Goal: Task Accomplishment & Management: Manage account settings

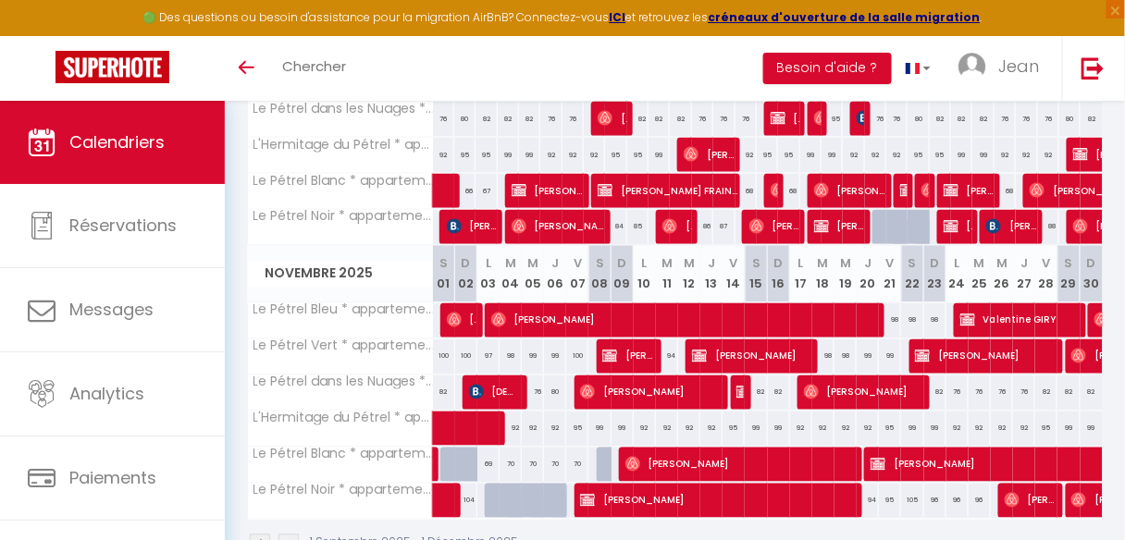
scroll to position [666, 0]
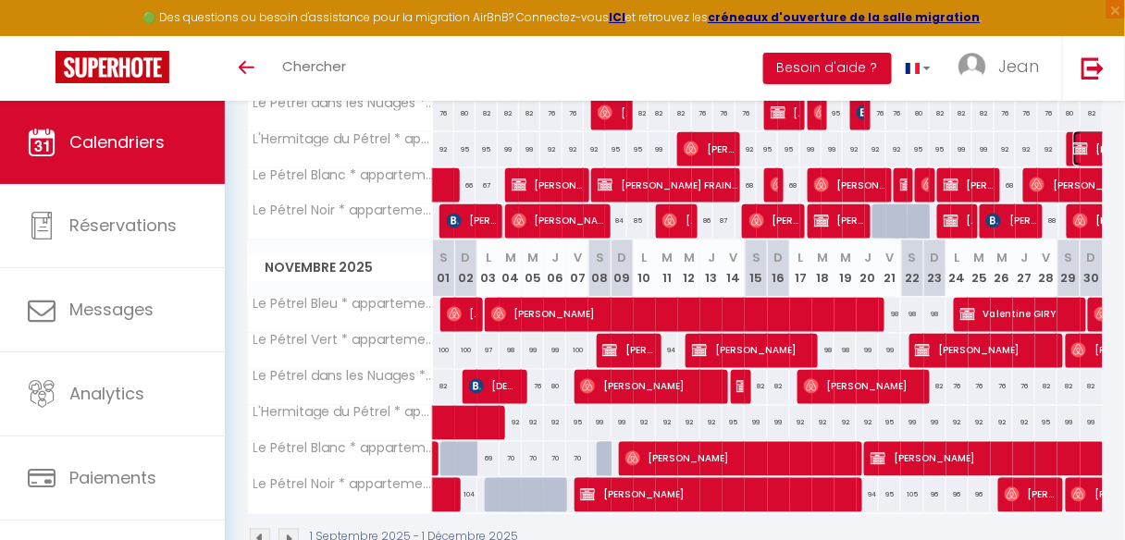
select select "OK"
select select "KO"
select select "0"
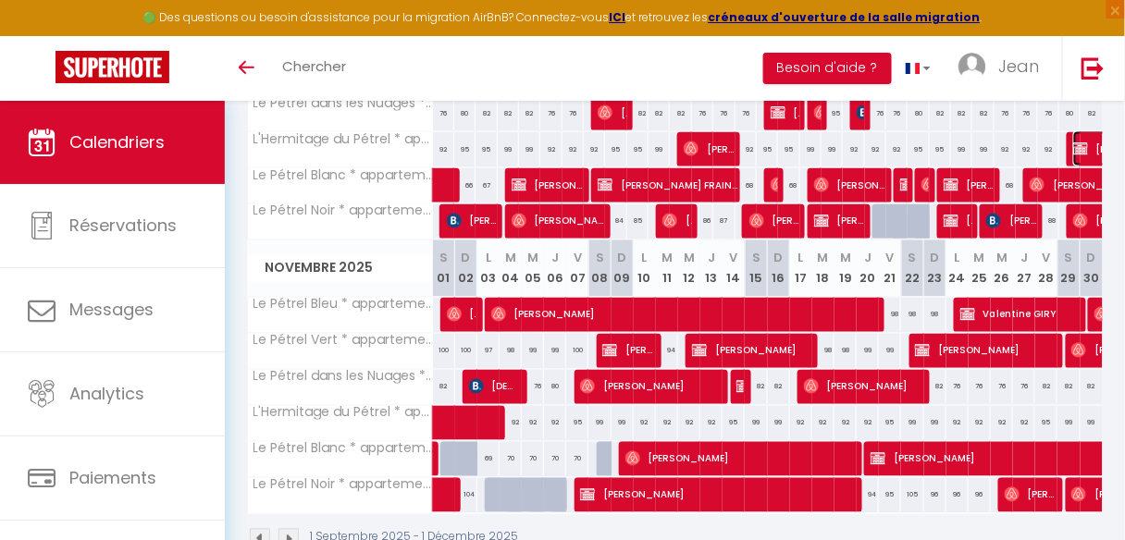
select select "1"
select select
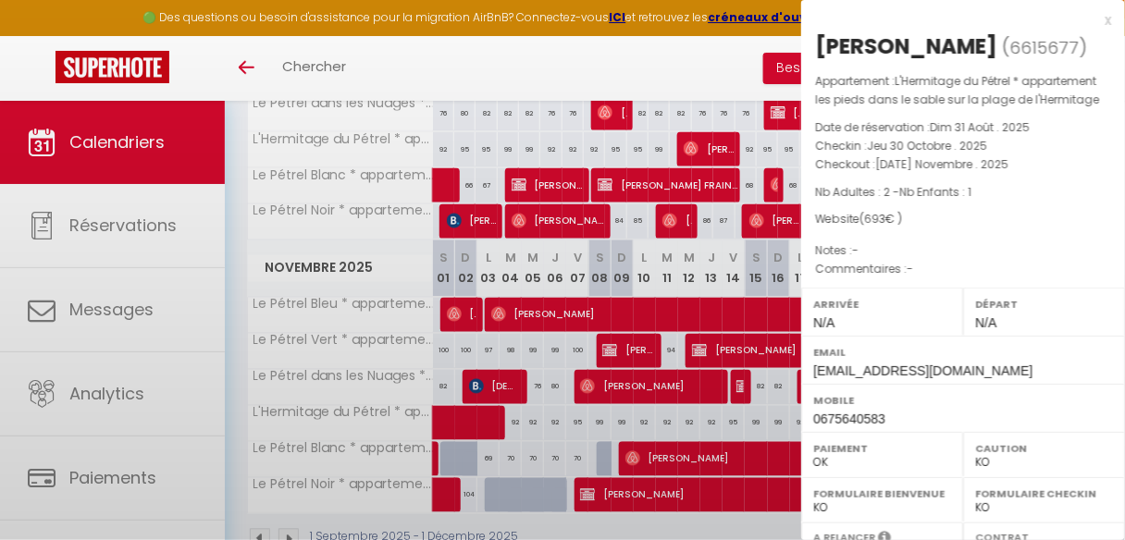
select select "35027"
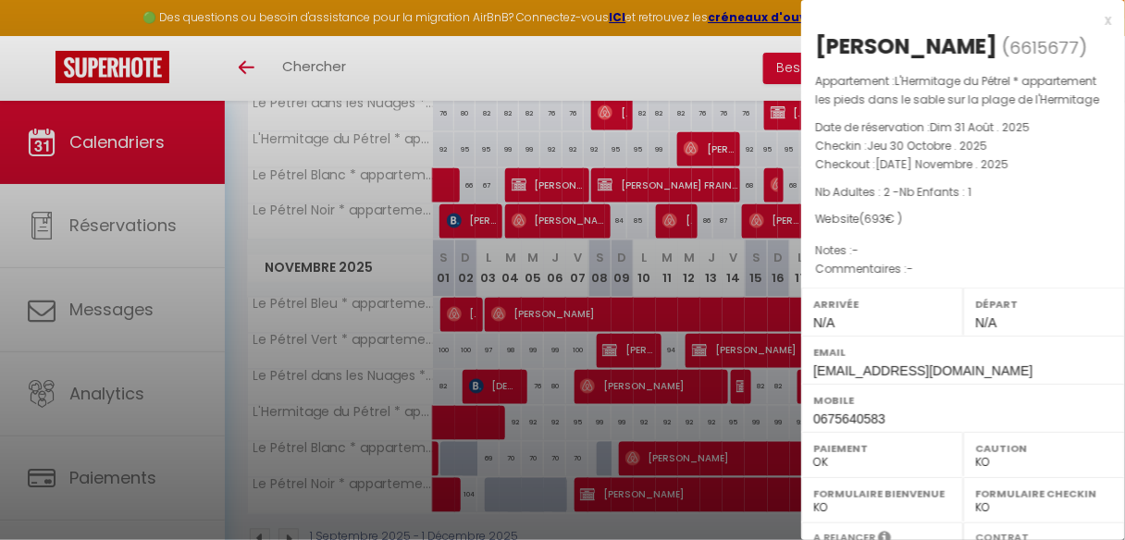
click at [582, 70] on div at bounding box center [562, 270] width 1125 height 540
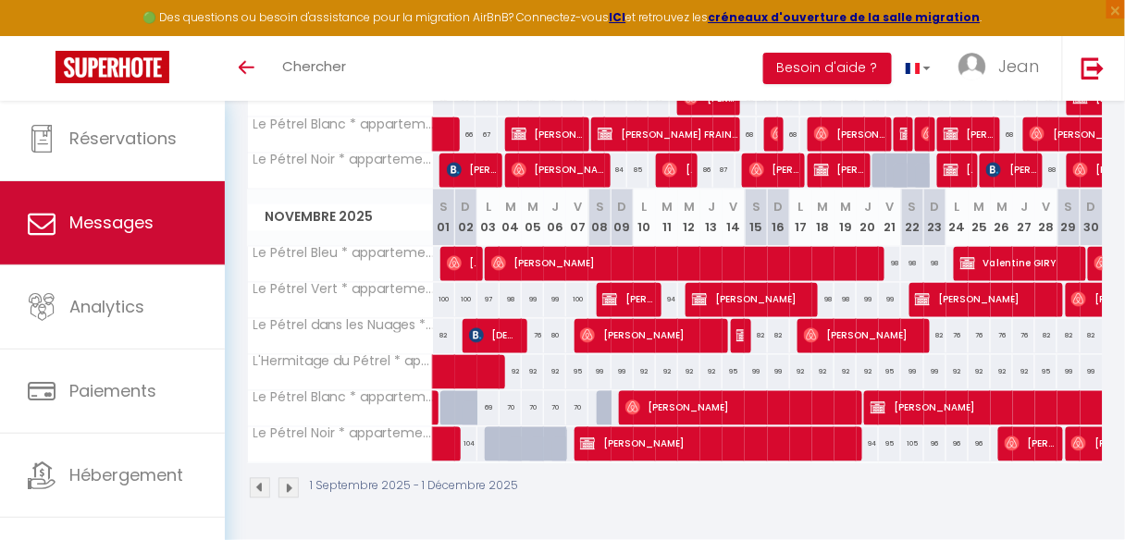
scroll to position [110, 0]
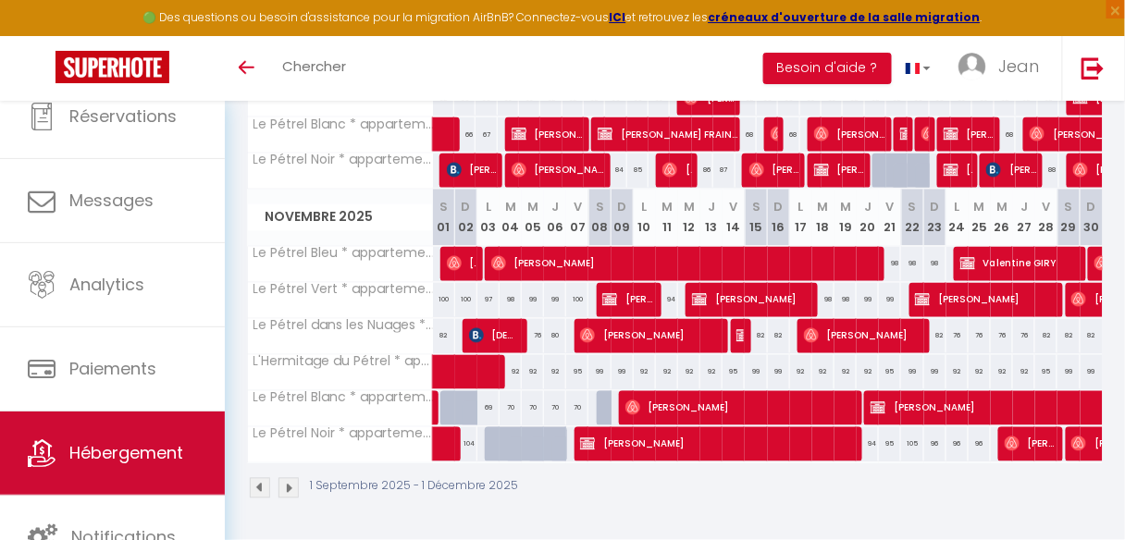
click at [118, 425] on link "Hébergement" at bounding box center [112, 453] width 225 height 83
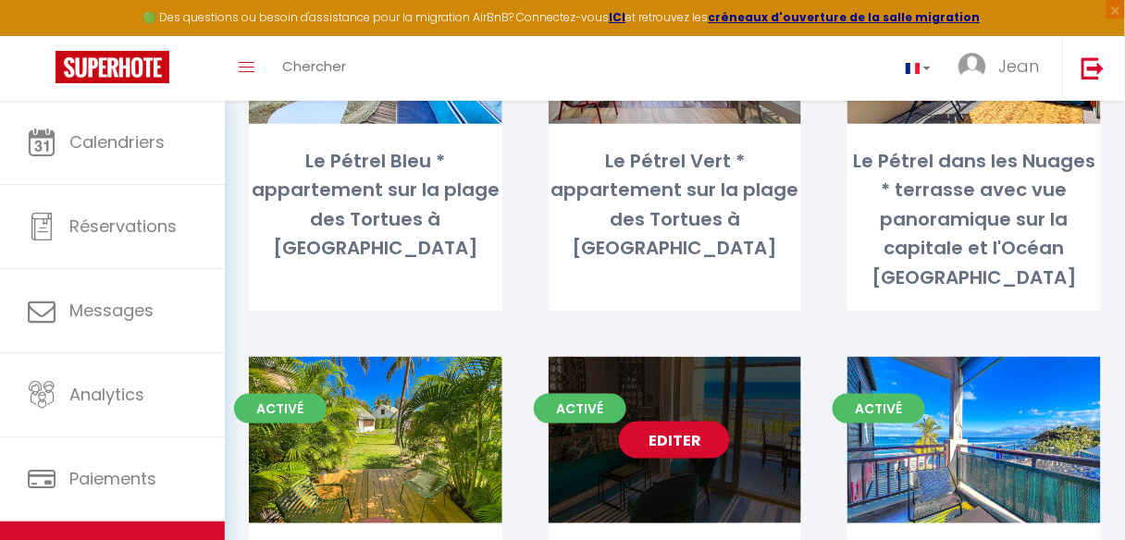
scroll to position [296, 0]
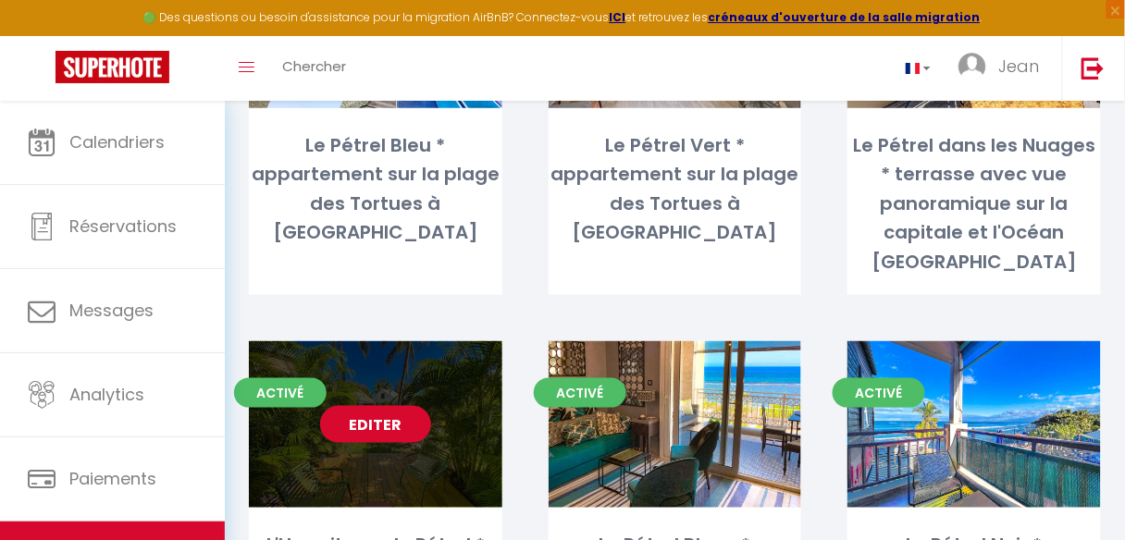
click at [370, 406] on link "Editer" at bounding box center [375, 424] width 111 height 37
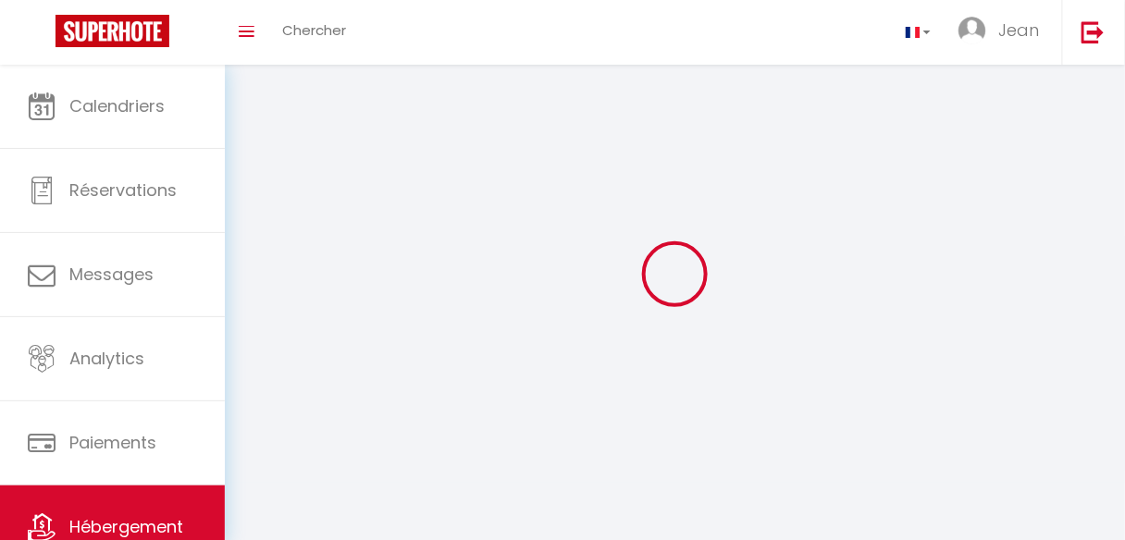
select select "1"
select select
select select "28"
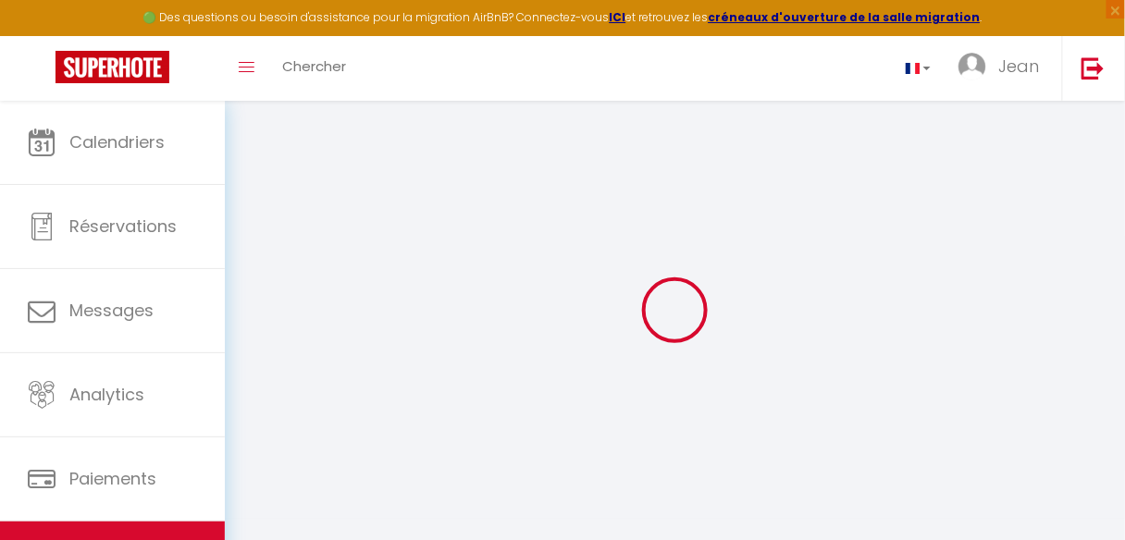
select select
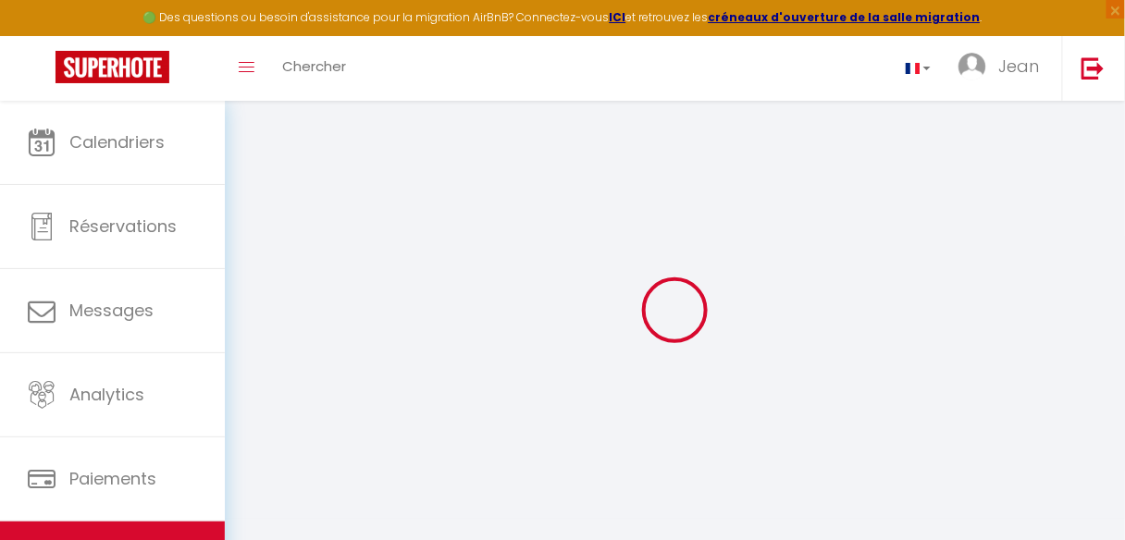
select select
checkbox input "false"
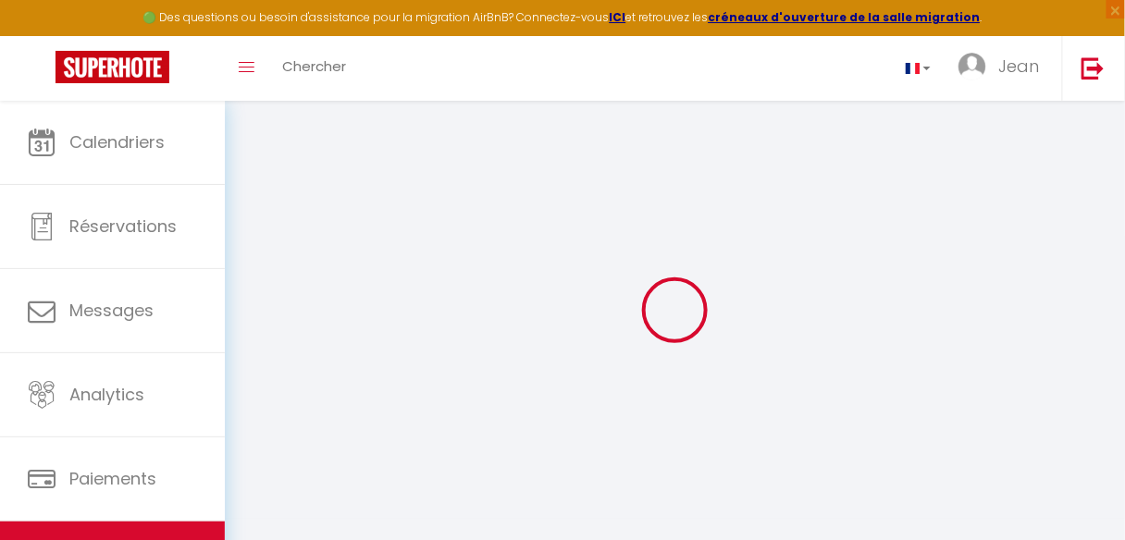
select select
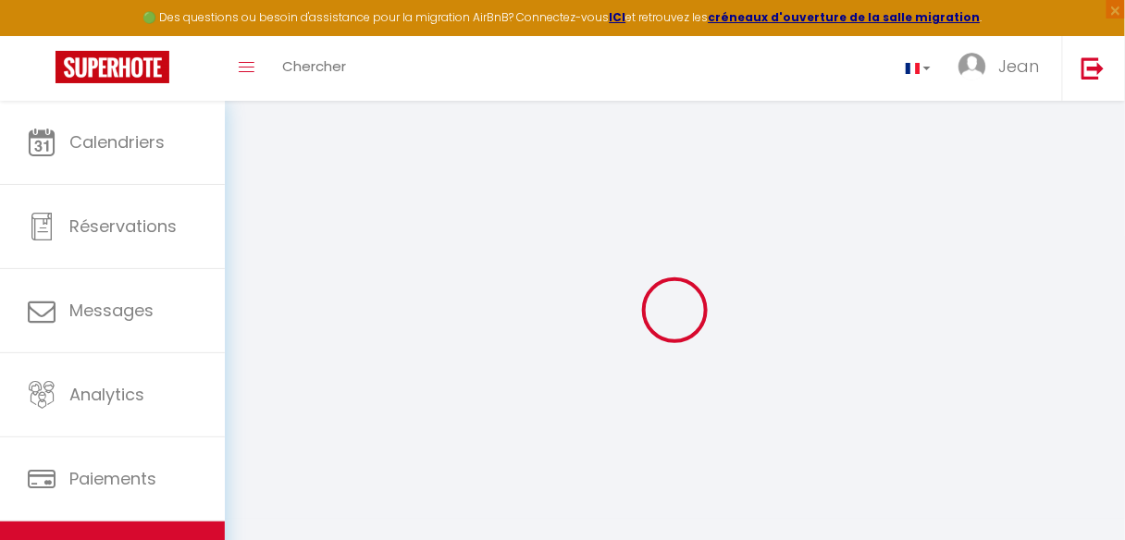
select select
checkbox input "false"
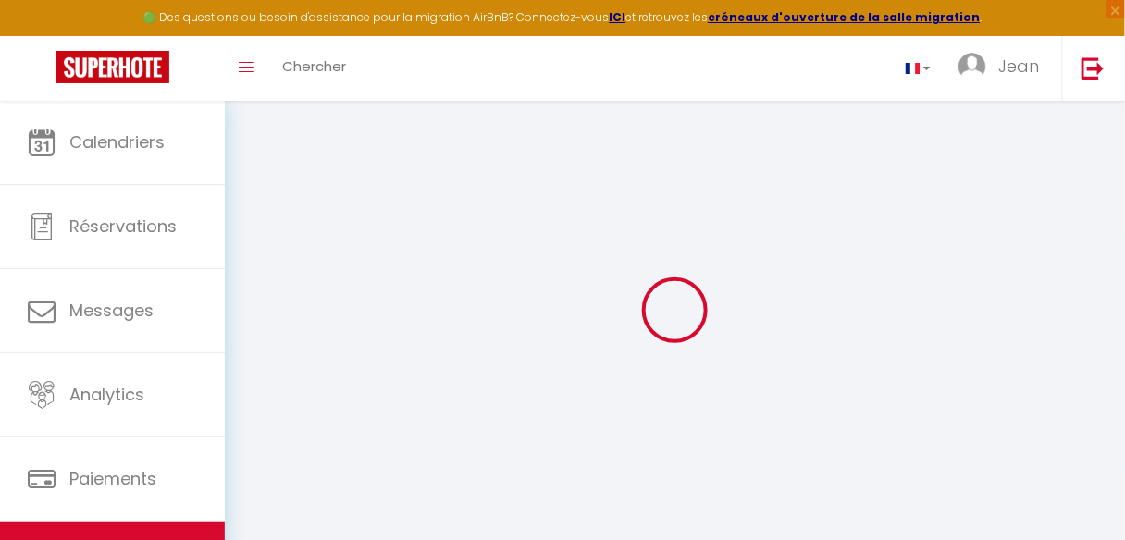
checkbox input "false"
select select
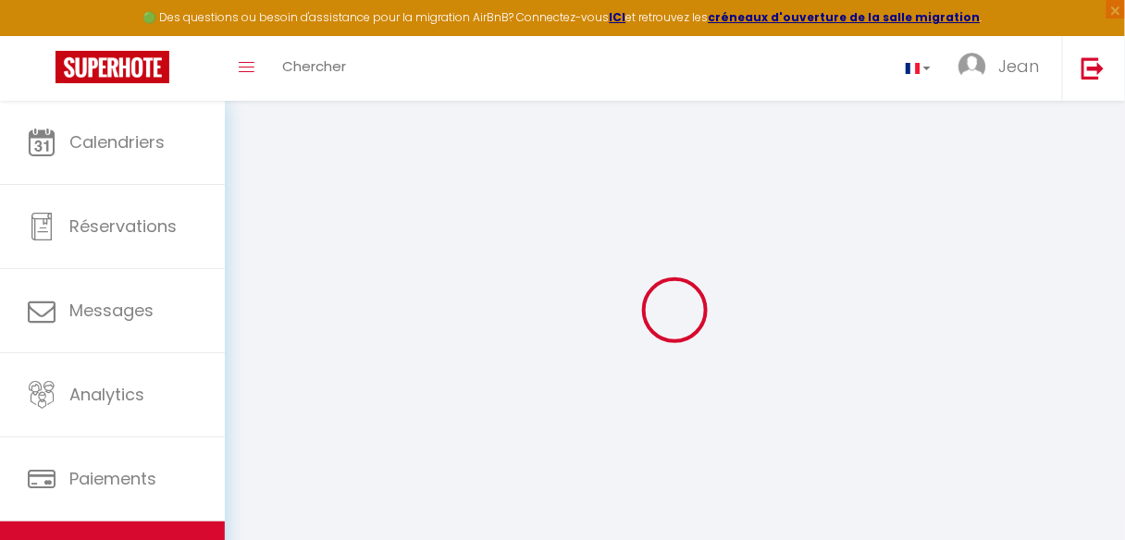
select select
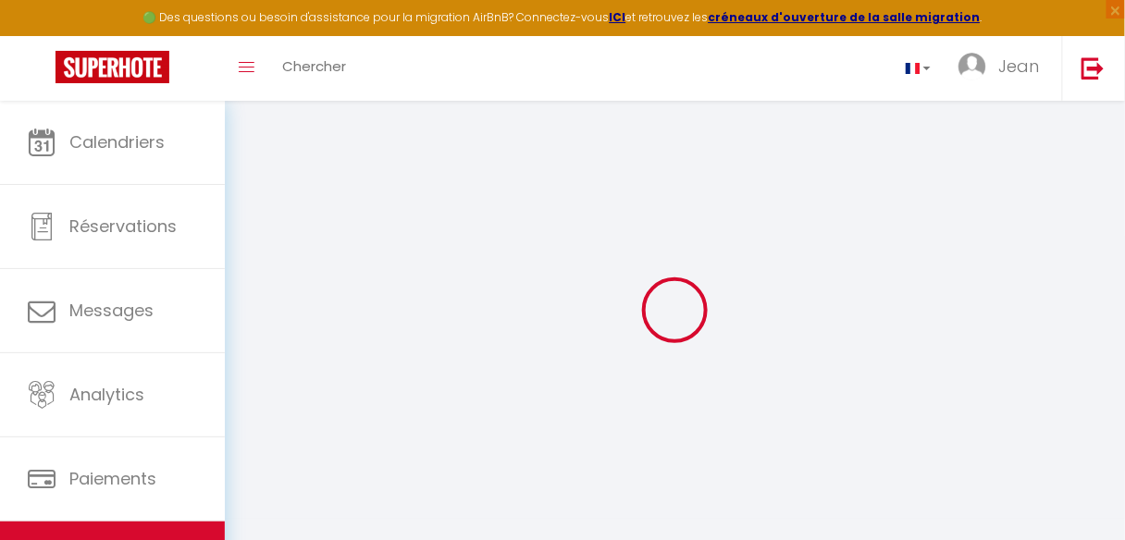
checkbox input "false"
select select
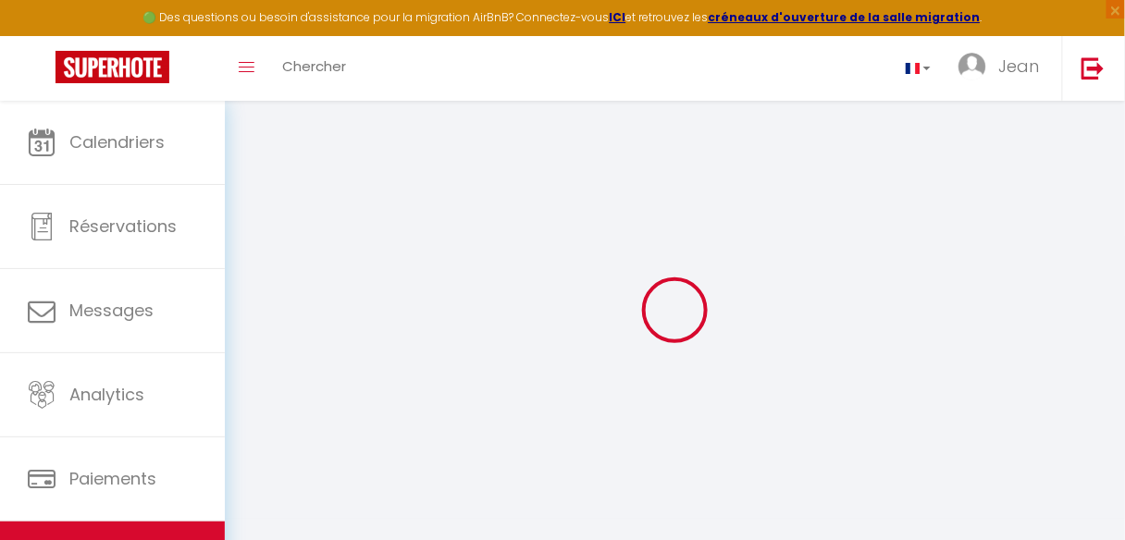
select select
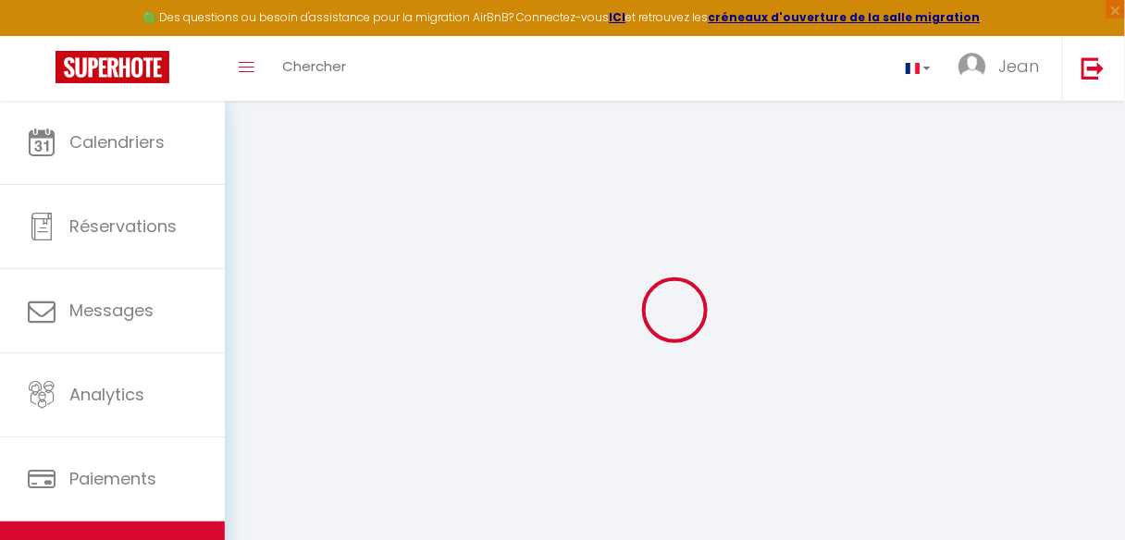
select select
checkbox input "false"
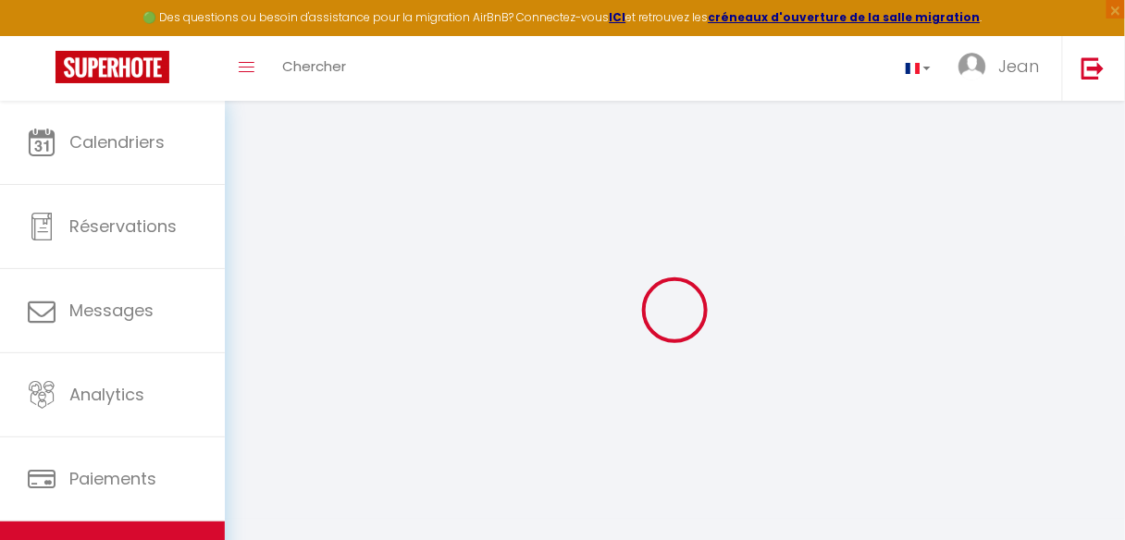
checkbox input "false"
select select
type input "L'Hermitage du Pétrel * appartement les pieds dans le sable sur la plage de l'H…"
type input "SCI"
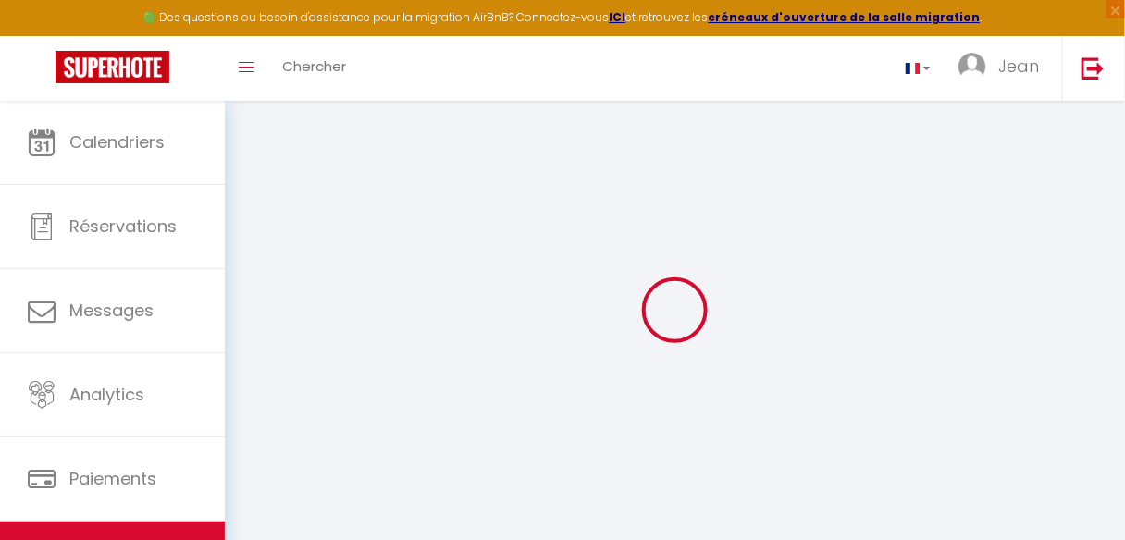
type input "Philidor"
type input "[STREET_ADDRESS]"
type input "97438"
type input "Sainte-Marie"
type input "90"
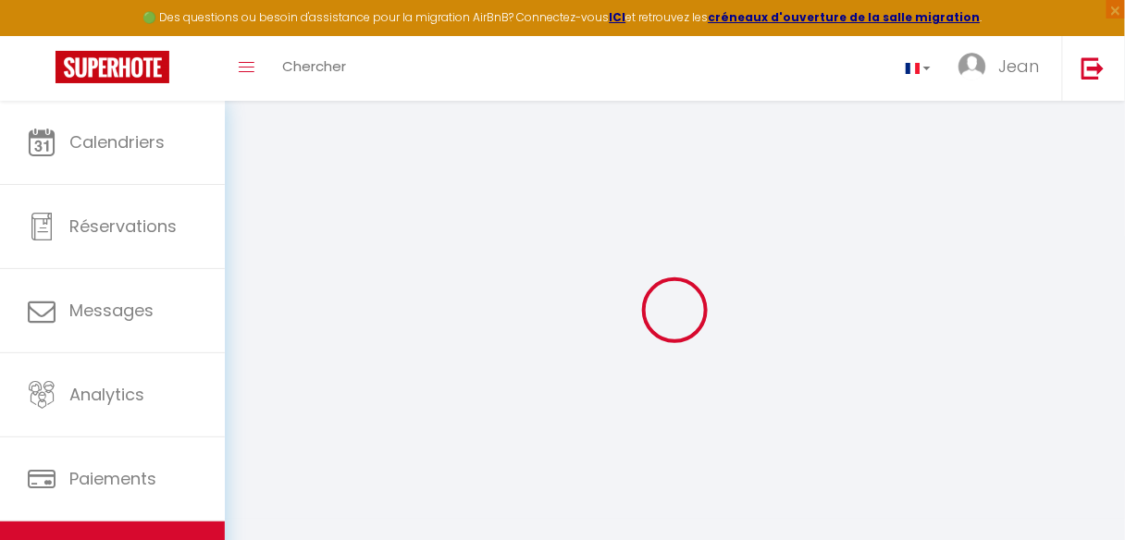
type input "30"
type input "70"
type input "500"
select select
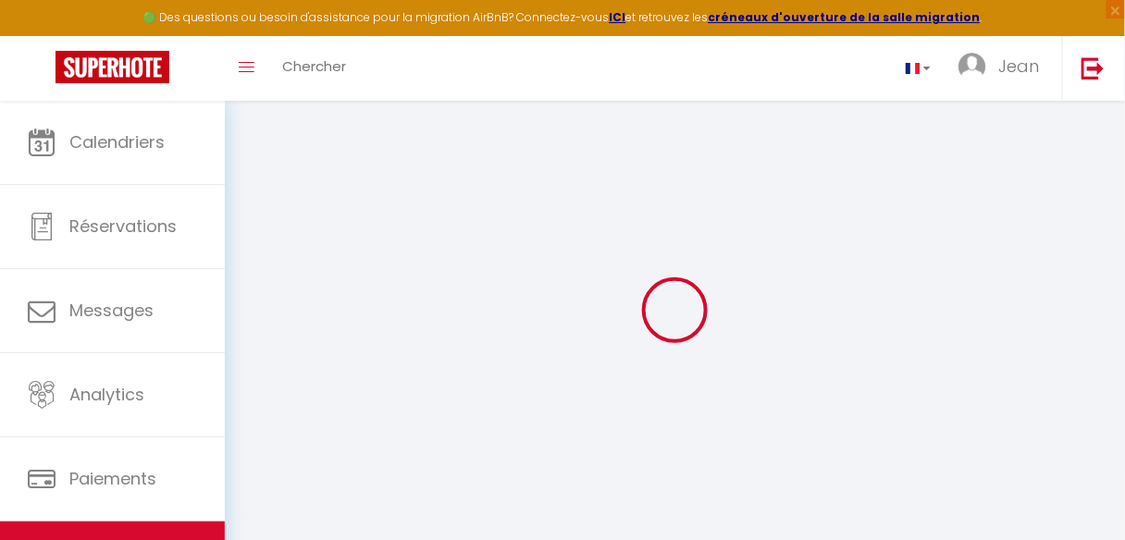
select select
type input "[STREET_ADDRESS]"
type input "97434"
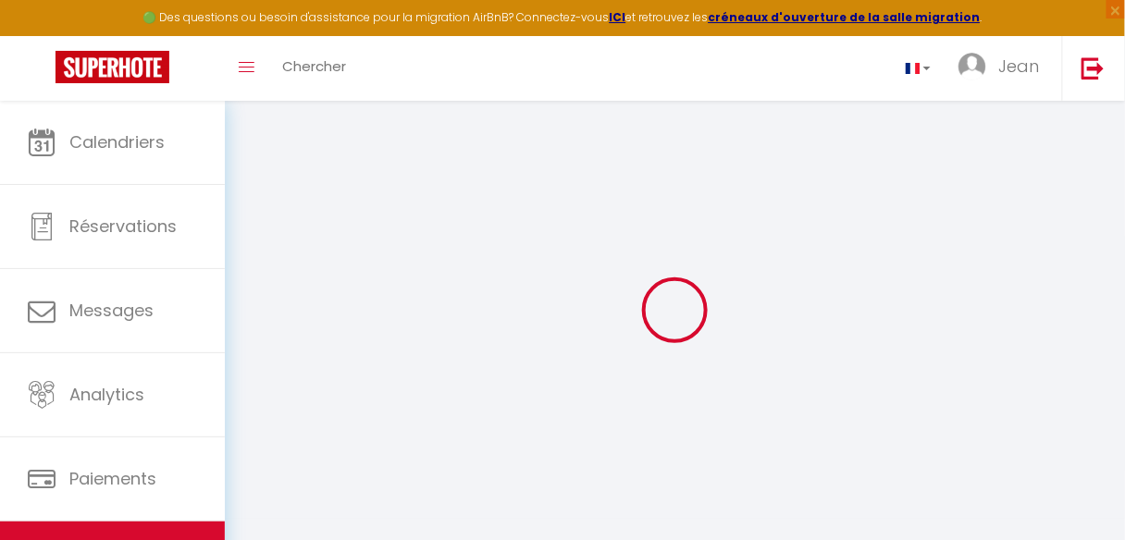
type input "[GEOGRAPHIC_DATA][PERSON_NAME]"
select select "177"
type input "[EMAIL_ADDRESS][DOMAIN_NAME]"
select select
checkbox input "false"
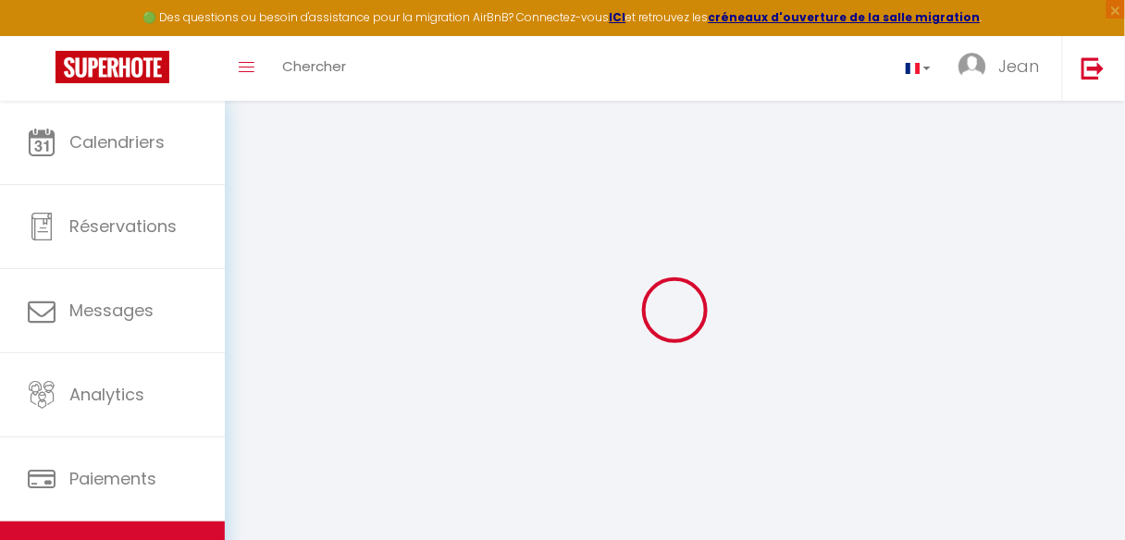
checkbox input "true"
select select
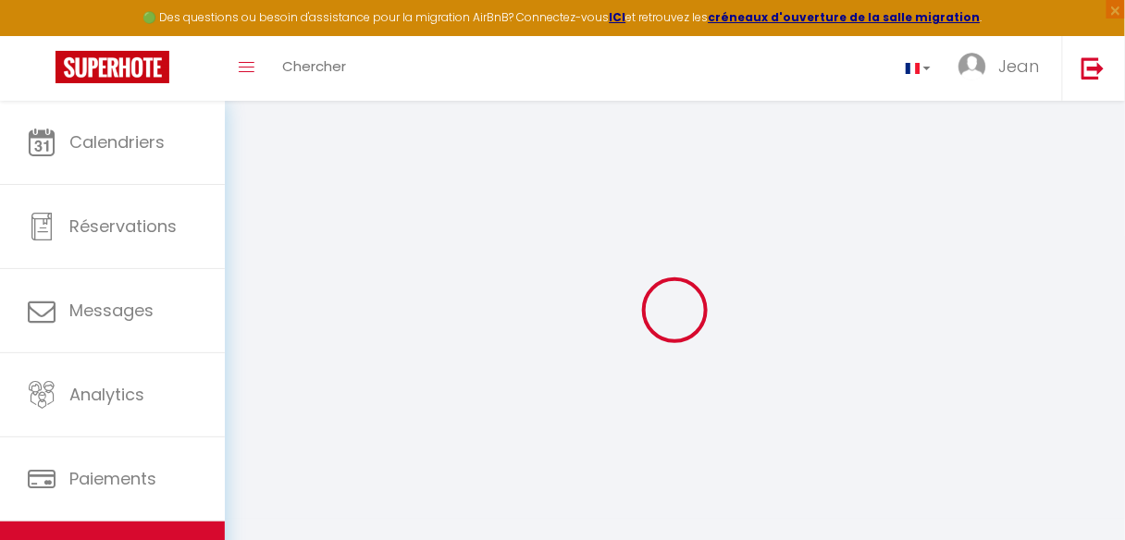
type input "0"
select select
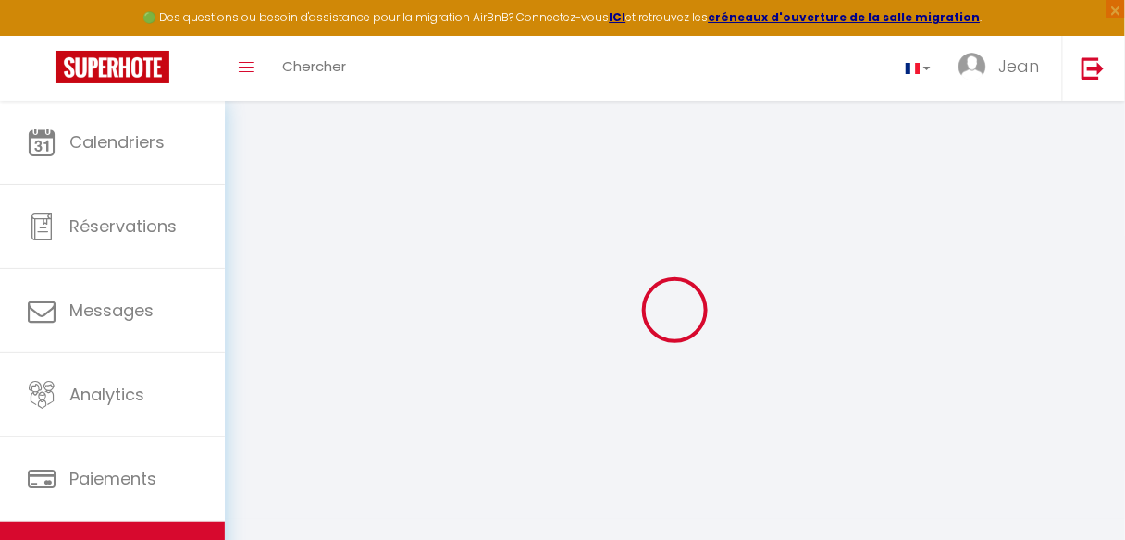
select select
checkbox input "false"
checkbox input "true"
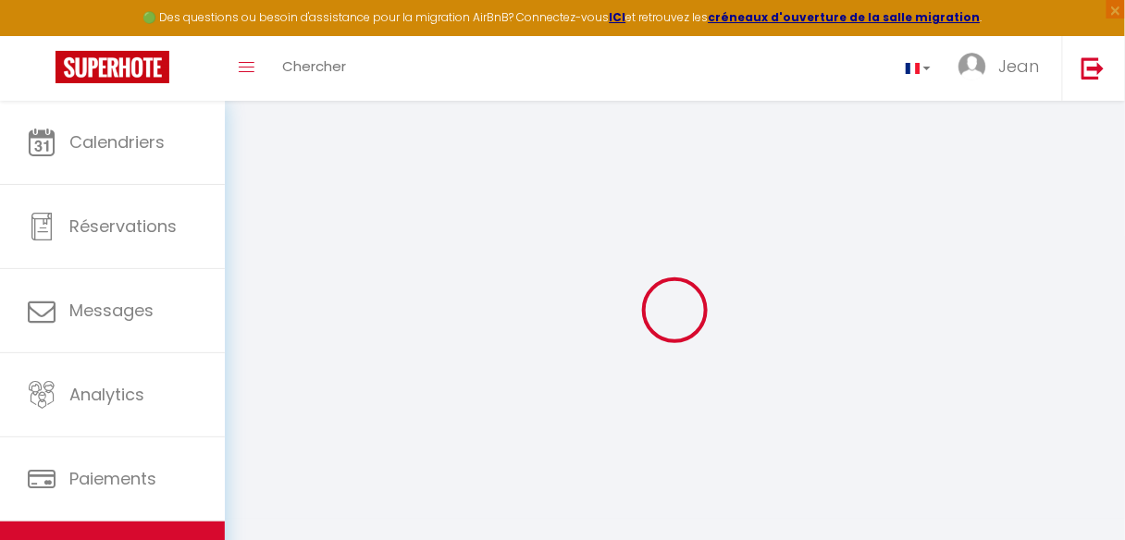
checkbox input "true"
select select
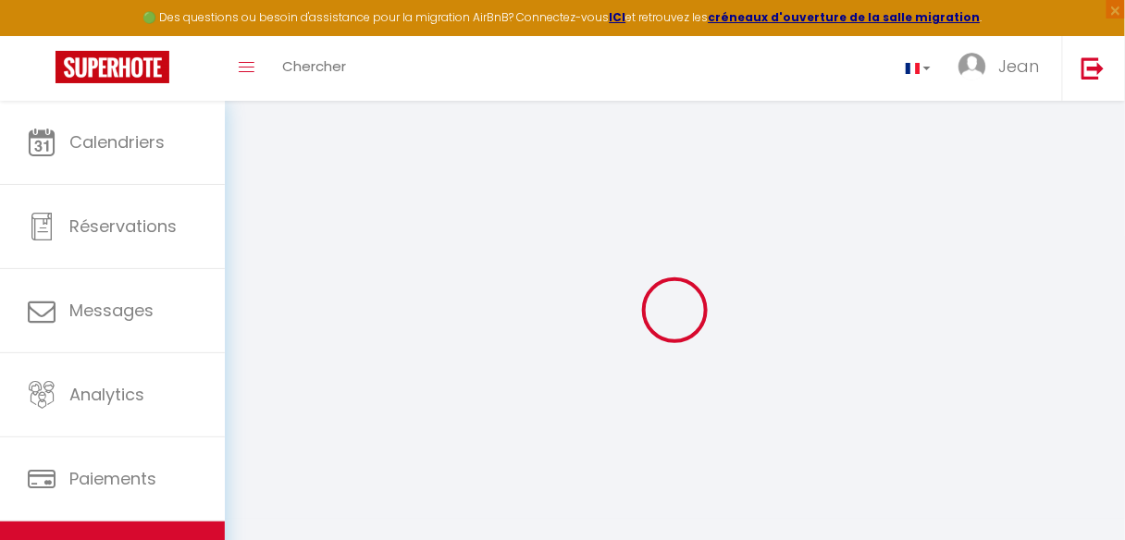
select select
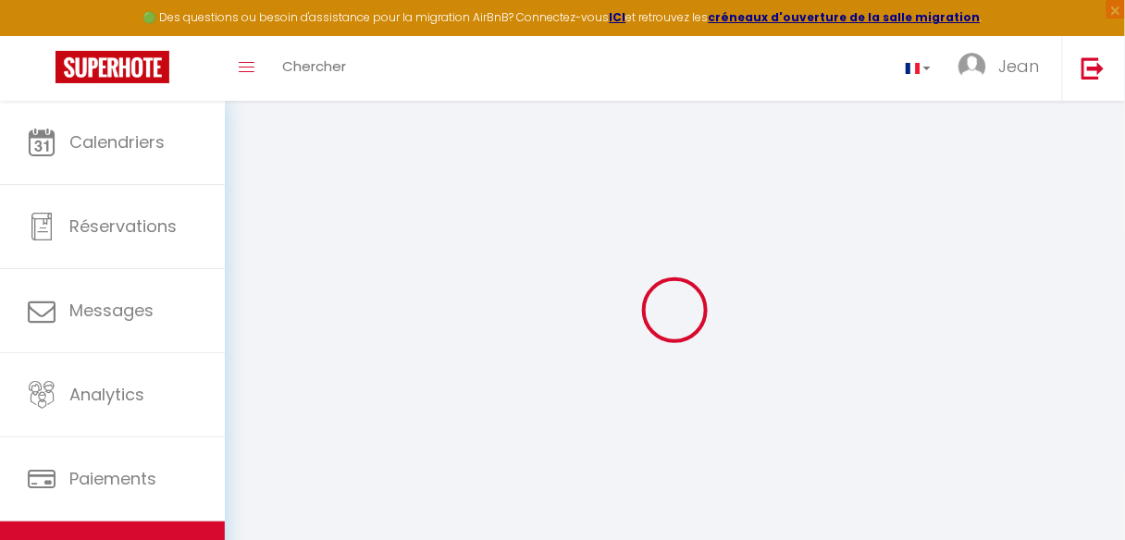
checkbox input "false"
checkbox input "true"
select select
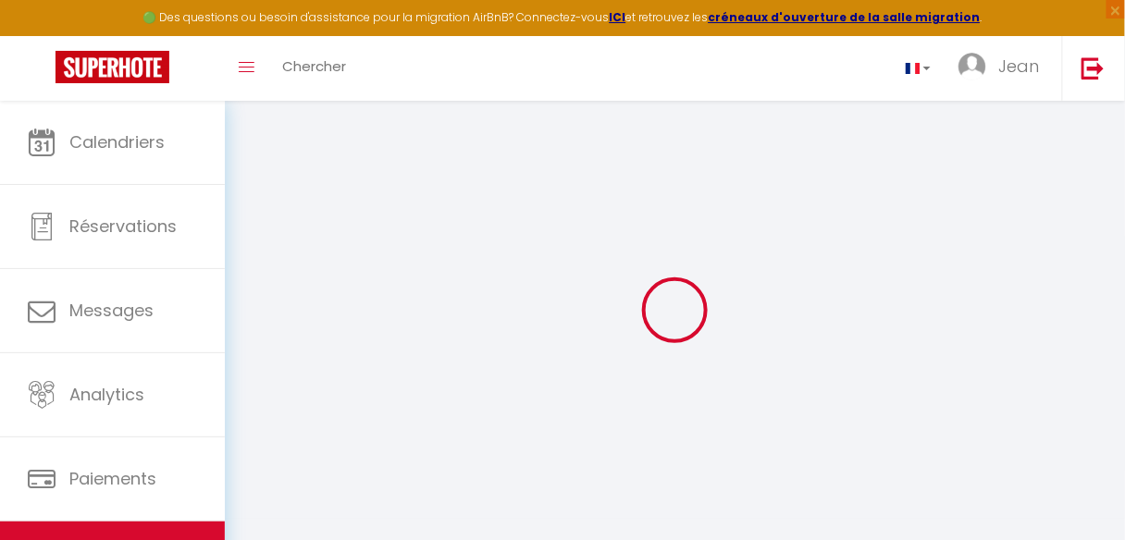
select select
checkbox input "false"
checkbox input "true"
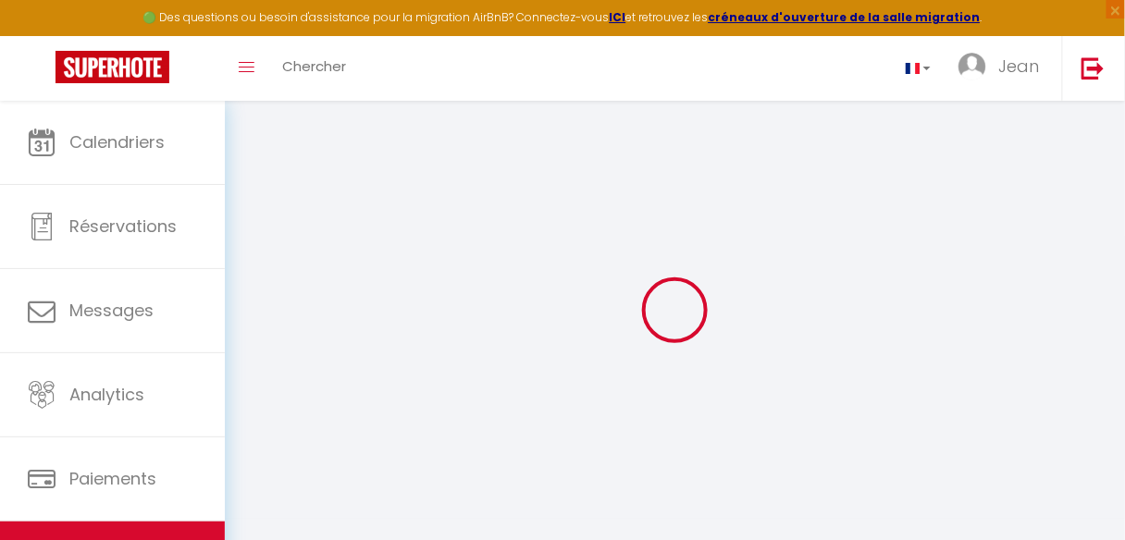
checkbox input "true"
select select
checkbox input "false"
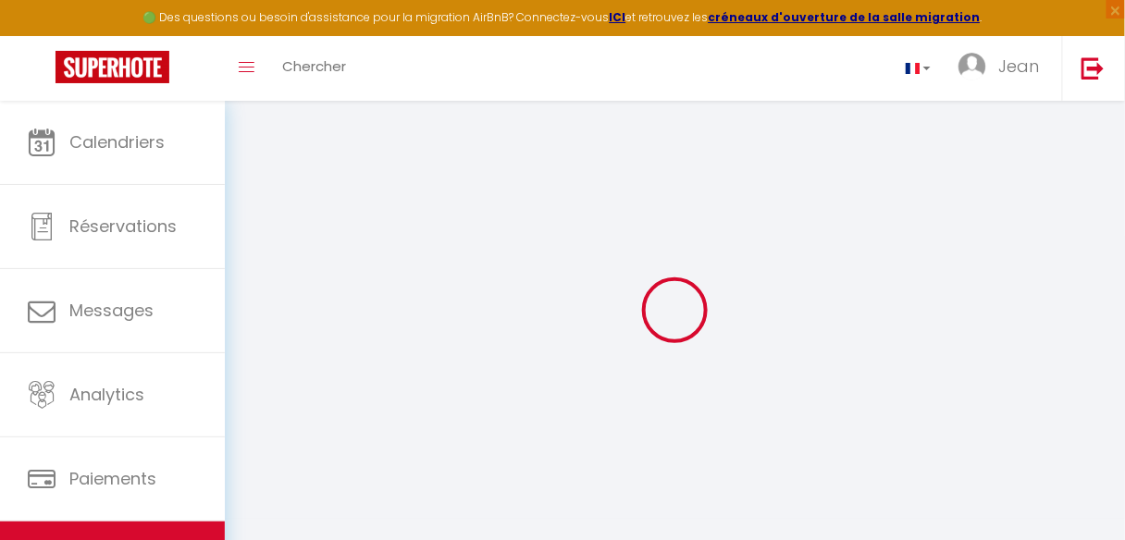
checkbox input "true"
select select
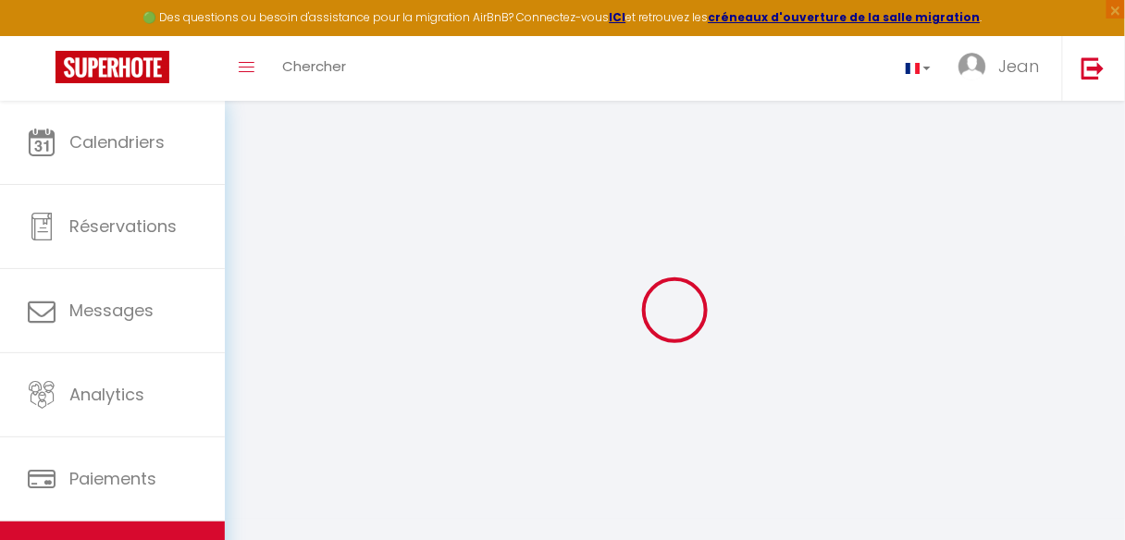
select select "15:00"
select select "23:45"
select select "11:00"
select select "15"
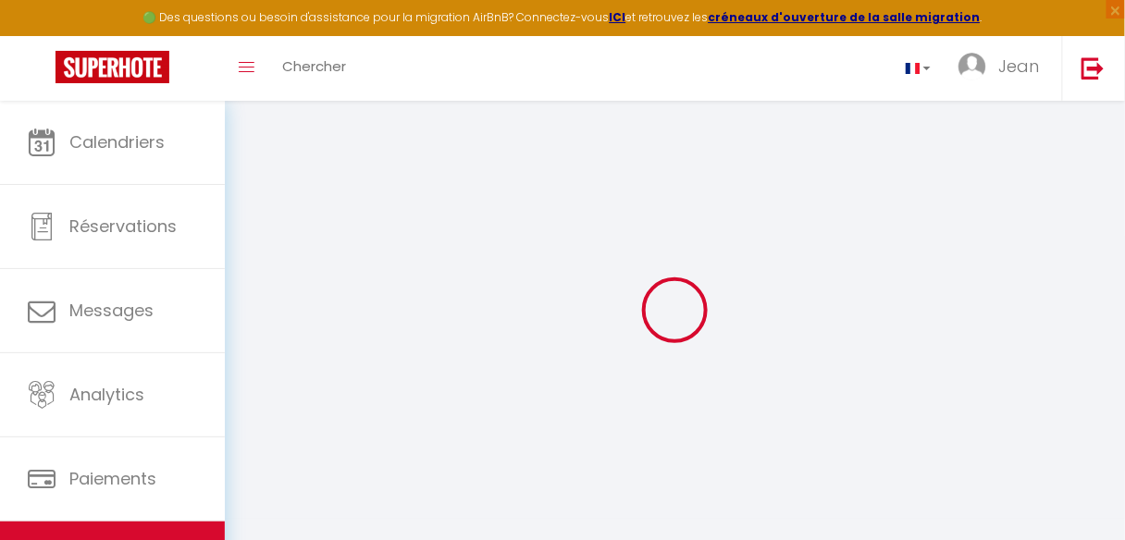
select select
checkbox input "false"
checkbox input "true"
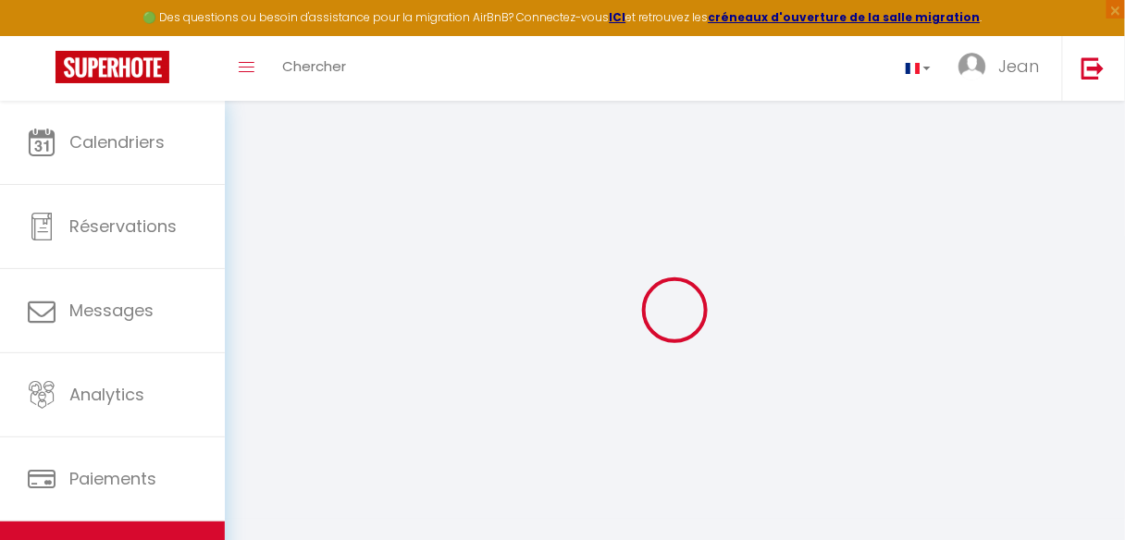
select select
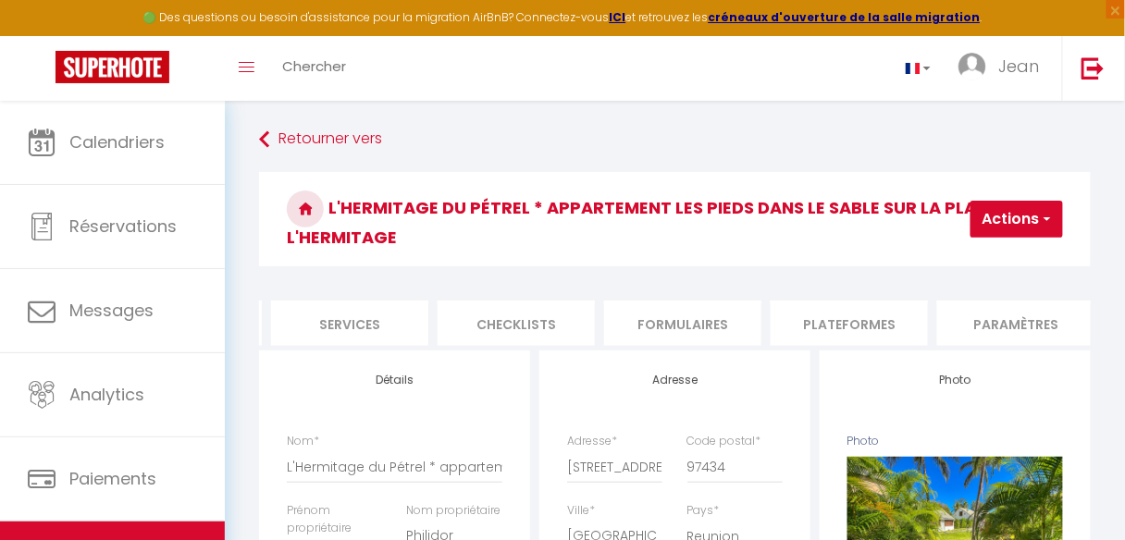
scroll to position [0, 504]
click at [842, 321] on li "Plateformes" at bounding box center [832, 323] width 157 height 45
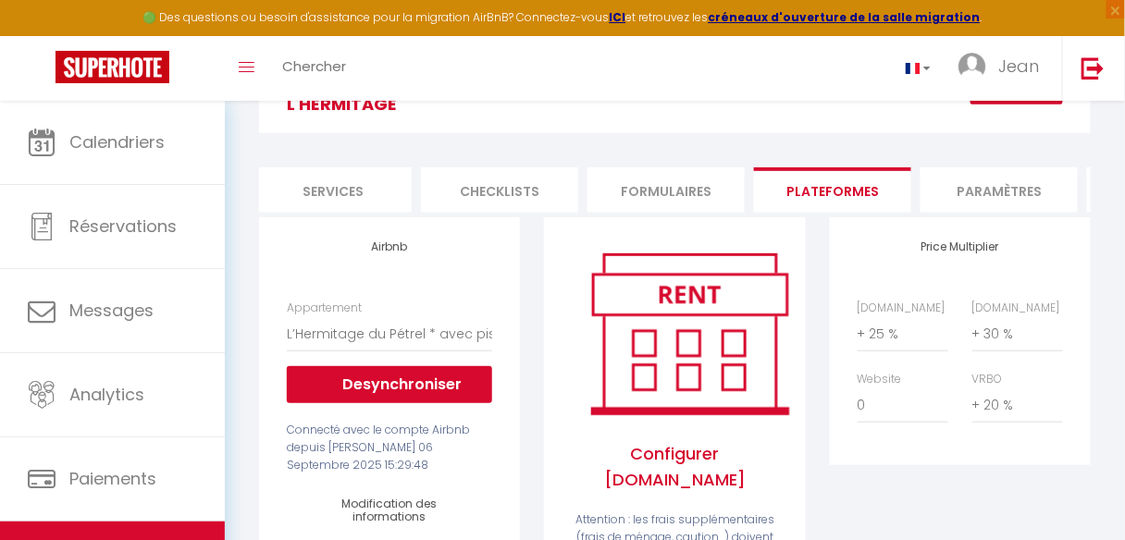
scroll to position [148, 0]
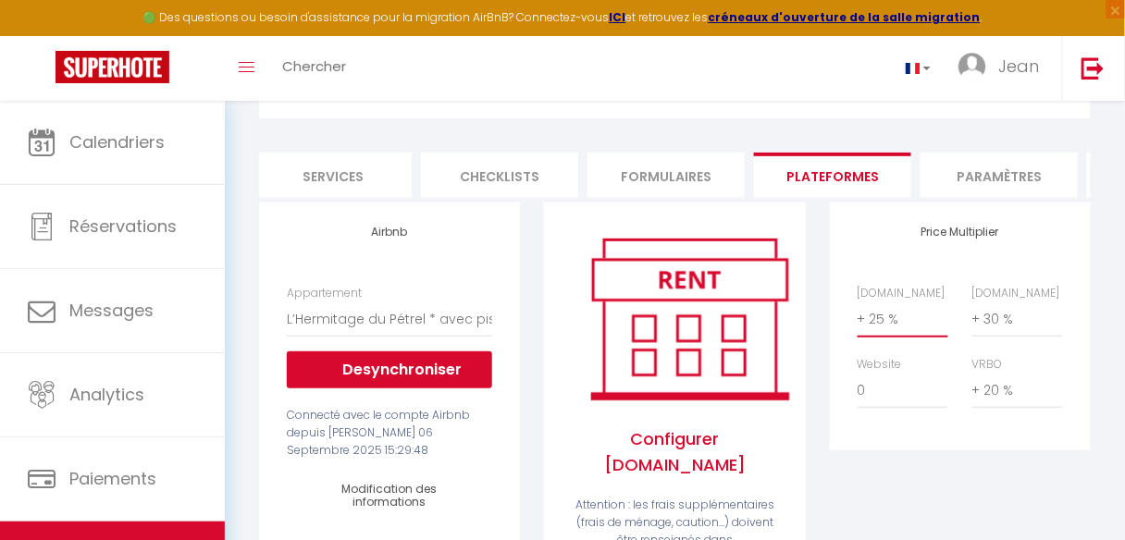
click at [899, 318] on select "0 + 1 % + 2 % + 3 % + 4 % + 5 % + 6 % + 7 % + 8 % + 9 %" at bounding box center [903, 320] width 91 height 35
select select "+ 27 %"
click at [858, 313] on select "0 + 1 % + 2 % + 3 % + 4 % + 5 % + 6 % + 7 % + 8 % + 9 %" at bounding box center [903, 320] width 91 height 35
